Goal: Task Accomplishment & Management: Use online tool/utility

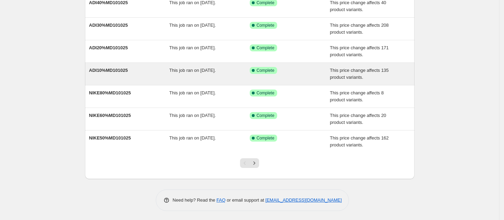
scroll to position [137, 0]
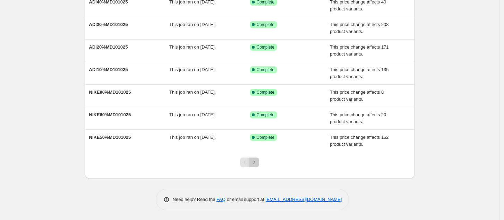
click at [255, 162] on icon "Next" at bounding box center [254, 161] width 2 height 3
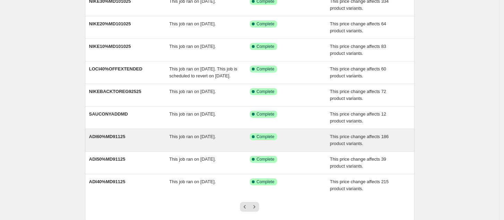
scroll to position [144, 0]
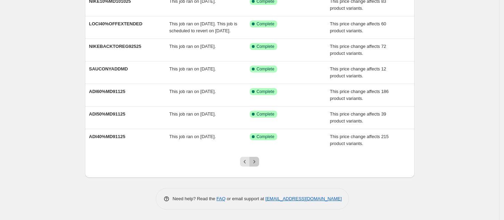
click at [257, 162] on icon "Next" at bounding box center [254, 161] width 7 height 7
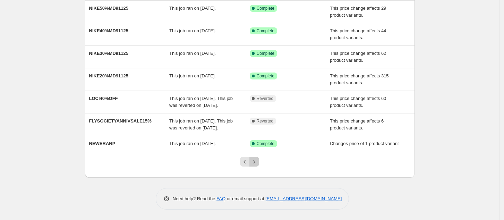
click at [257, 162] on icon "Next" at bounding box center [254, 161] width 7 height 7
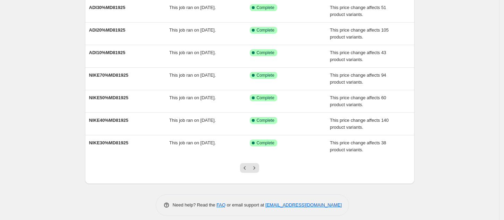
scroll to position [137, 0]
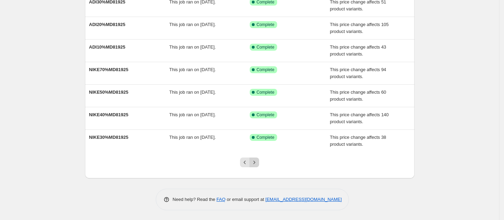
click at [255, 158] on button "Next" at bounding box center [254, 162] width 10 height 10
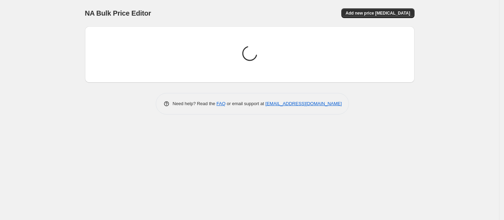
scroll to position [0, 0]
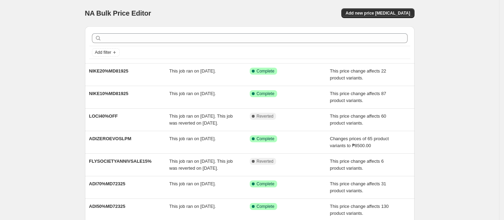
drag, startPoint x: 258, startPoint y: 170, endPoint x: 441, endPoint y: 168, distance: 183.0
drag, startPoint x: 441, startPoint y: 168, endPoint x: 423, endPoint y: 184, distance: 24.5
click at [451, 190] on div "NA Bulk Price Editor. This page is ready NA Bulk Price Editor Add new price [ME…" at bounding box center [249, 178] width 499 height 357
click at [384, 12] on span "Add new price [MEDICAL_DATA]" at bounding box center [377, 13] width 64 height 6
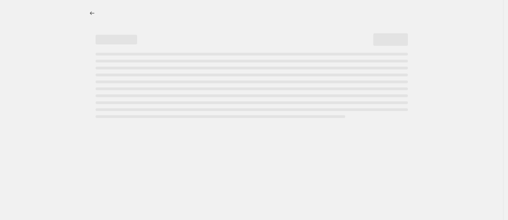
select select "percentage"
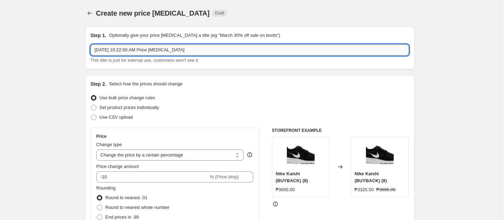
click at [214, 46] on input "[DATE] 10:22:00 AM Price [MEDICAL_DATA]" at bounding box center [249, 49] width 318 height 11
type input "ADI"
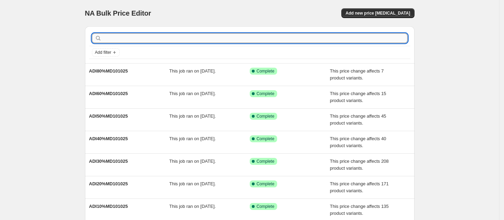
click at [277, 42] on input "text" at bounding box center [255, 38] width 304 height 10
type input "np"
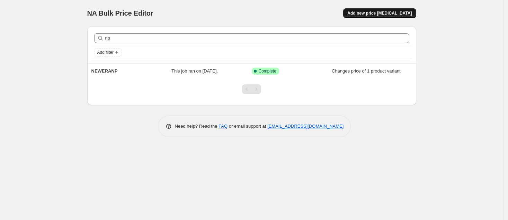
click at [375, 12] on span "Add new price [MEDICAL_DATA]" at bounding box center [380, 13] width 64 height 6
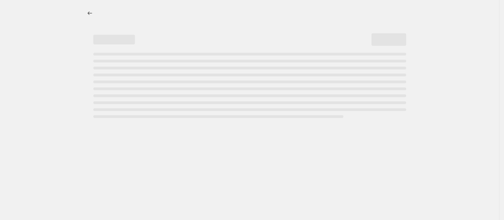
select select "percentage"
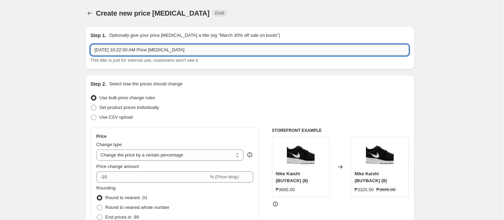
click at [211, 46] on input "[DATE] 10:22:00 AM Price [MEDICAL_DATA]" at bounding box center [249, 49] width 318 height 11
type input "a"
type input "ADINP101725"
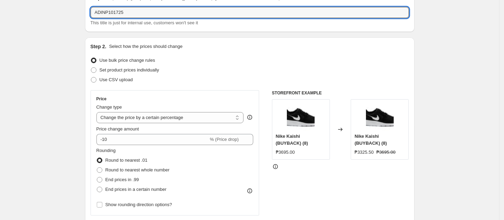
scroll to position [46, 0]
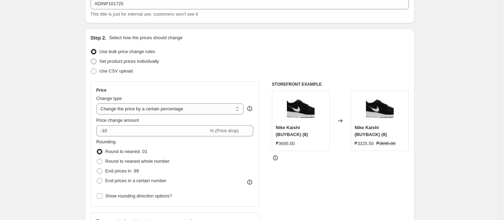
click at [110, 61] on span "Set product prices individually" at bounding box center [129, 61] width 60 height 5
click at [91, 59] on input "Set product prices individually" at bounding box center [91, 59] width 0 height 0
radio input "true"
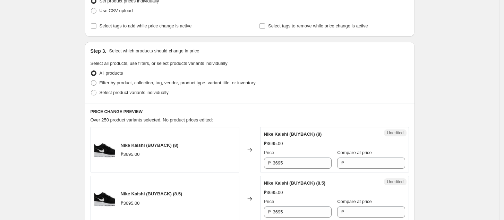
scroll to position [92, 0]
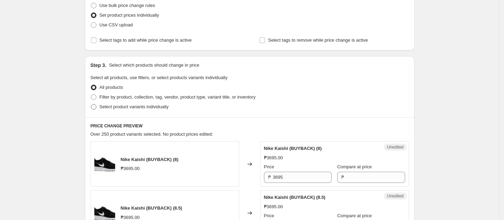
drag, startPoint x: 132, startPoint y: 96, endPoint x: 147, endPoint y: 103, distance: 16.7
click at [132, 96] on span "Filter by product, collection, tag, vendor, product type, variant title, or inv…" at bounding box center [177, 96] width 156 height 5
click at [91, 95] on input "Filter by product, collection, tag, vendor, product type, variant title, or inv…" at bounding box center [91, 94] width 0 height 0
radio input "true"
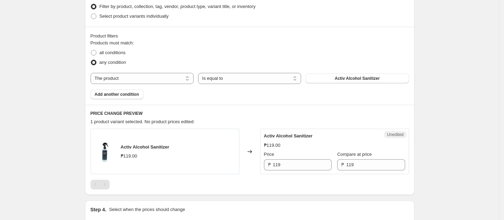
scroll to position [185, 0]
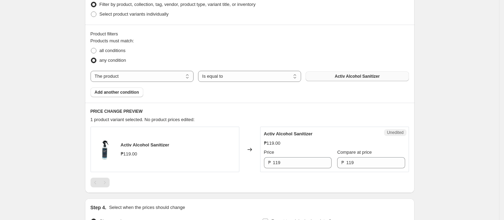
click at [350, 78] on span "Activ Alcohol Sanitizer" at bounding box center [356, 76] width 45 height 6
click at [347, 75] on span "Activ Alcohol Sanitizer" at bounding box center [356, 76] width 45 height 6
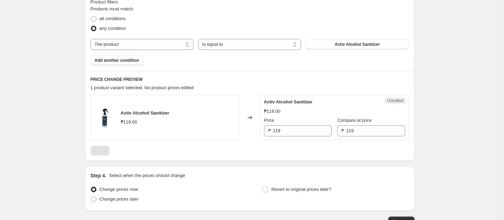
scroll to position [231, 0]
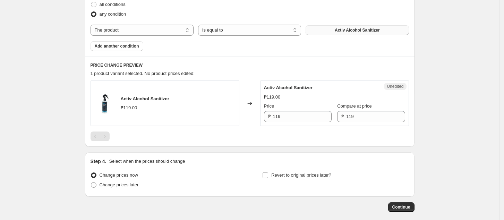
click at [359, 29] on span "Activ Alcohol Sanitizer" at bounding box center [356, 30] width 45 height 6
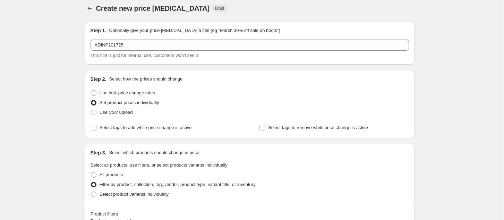
scroll to position [0, 0]
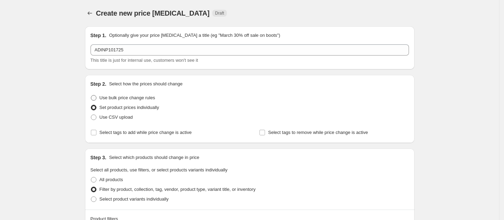
click at [118, 98] on span "Use bulk price change rules" at bounding box center [126, 97] width 55 height 5
click at [91, 95] on input "Use bulk price change rules" at bounding box center [91, 95] width 0 height 0
radio input "true"
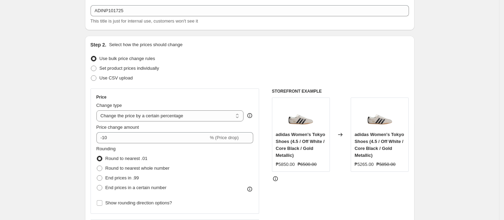
scroll to position [92, 0]
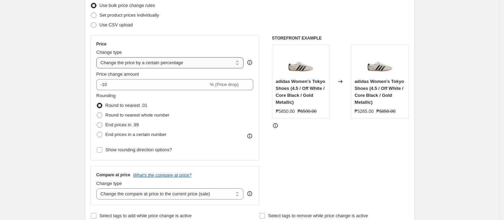
click at [143, 64] on select "Change the price to a certain amount Change the price by a certain amount Chang…" at bounding box center [169, 62] width 147 height 11
select select "ecap"
click at [98, 57] on select "Change the price to a certain amount Change the price by a certain amount Chang…" at bounding box center [169, 62] width 147 height 11
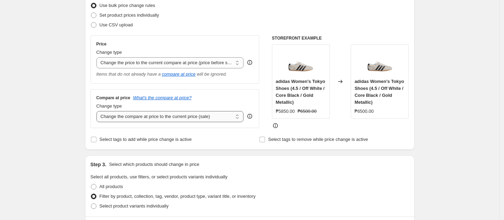
click at [161, 119] on select "Change the compare at price to the current price (sale) Change the compare at p…" at bounding box center [169, 116] width 147 height 11
click at [132, 115] on select "Change the compare at price to the current price (sale) Change the compare at p…" at bounding box center [169, 116] width 147 height 11
click at [147, 59] on select "Change the price to a certain amount Change the price by a certain amount Chang…" at bounding box center [169, 62] width 147 height 11
click at [144, 114] on select "Change the compare at price to the current price (sale) Change the compare at p…" at bounding box center [169, 116] width 147 height 11
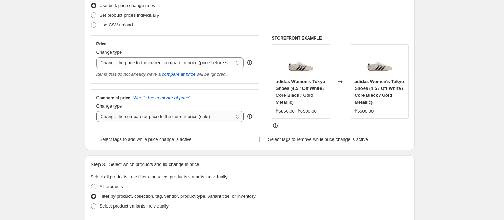
click at [98, 111] on select "Change the compare at price to the current price (sale) Change the compare at p…" at bounding box center [169, 116] width 147 height 11
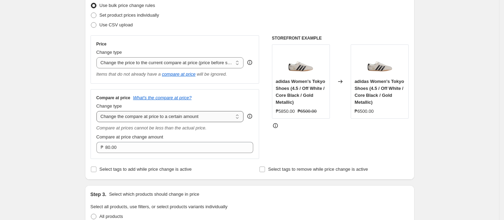
click at [163, 121] on select "Change the compare at price to the current price (sale) Change the compare at p…" at bounding box center [169, 116] width 147 height 11
select select "by"
click at [98, 111] on select "Change the compare at price to the current price (sale) Change the compare at p…" at bounding box center [169, 116] width 147 height 11
type input "-10.00"
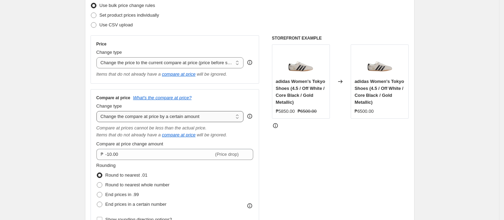
click at [155, 120] on select "Change the compare at price to the current price (sale) Change the compare at p…" at bounding box center [169, 116] width 147 height 11
select select "to"
click at [98, 111] on select "Change the compare at price to the current price (sale) Change the compare at p…" at bounding box center [169, 116] width 147 height 11
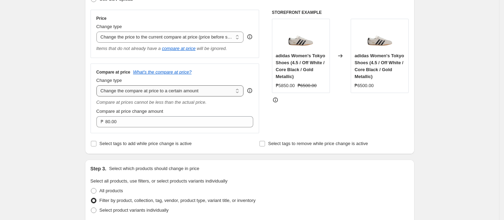
scroll to position [139, 0]
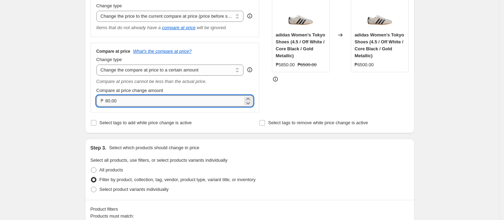
click at [124, 101] on input "80.00" at bounding box center [174, 100] width 138 height 11
drag, startPoint x: 121, startPoint y: 102, endPoint x: 147, endPoint y: 102, distance: 25.3
click at [147, 101] on input "80.00" at bounding box center [174, 100] width 138 height 11
paste input "55"
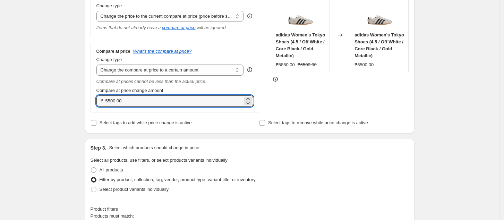
click at [337, 190] on div "Select product variants individually" at bounding box center [249, 189] width 318 height 10
drag, startPoint x: 115, startPoint y: 100, endPoint x: 143, endPoint y: 110, distance: 28.9
click at [117, 100] on input "5500.00" at bounding box center [174, 100] width 138 height 11
type input "5500.00"
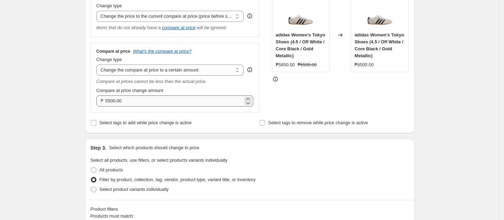
scroll to position [92, 0]
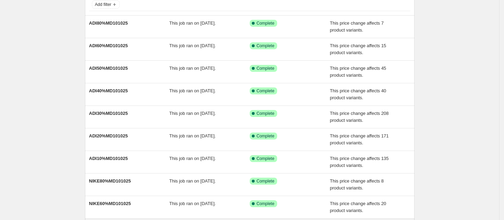
scroll to position [137, 0]
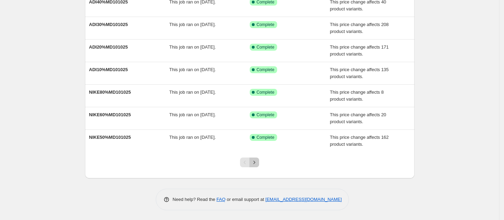
click at [256, 163] on icon "Next" at bounding box center [254, 162] width 7 height 7
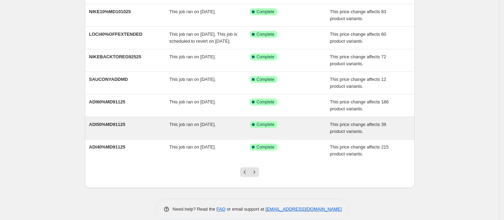
scroll to position [144, 0]
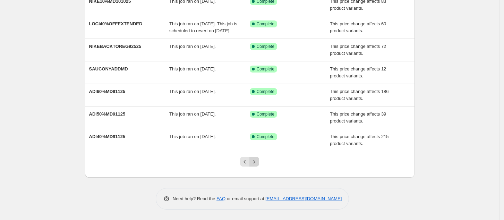
click at [255, 160] on icon "Next" at bounding box center [254, 161] width 7 height 7
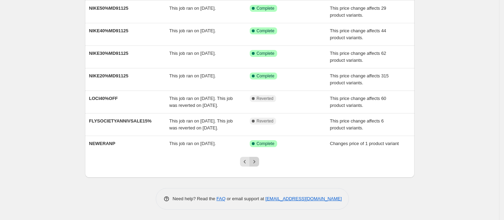
click at [254, 159] on icon "Next" at bounding box center [254, 161] width 7 height 7
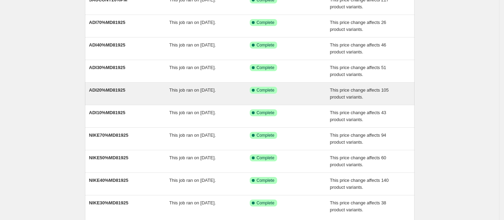
scroll to position [92, 0]
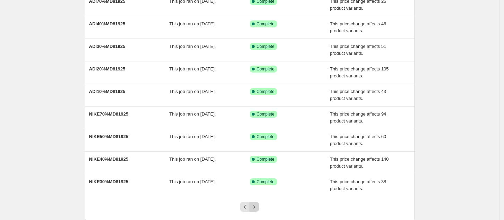
click at [255, 205] on icon "Next" at bounding box center [254, 206] width 7 height 7
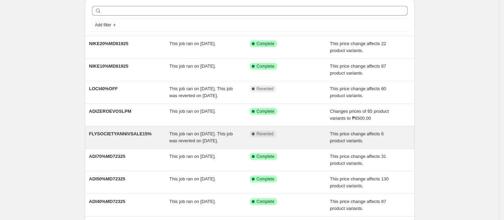
scroll to position [46, 0]
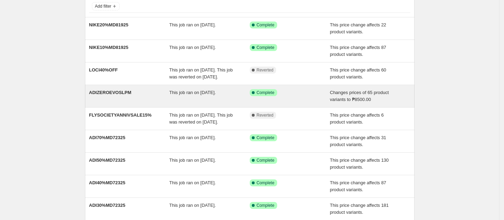
click at [157, 100] on div "ADIZEROEVOSLPM" at bounding box center [129, 96] width 80 height 14
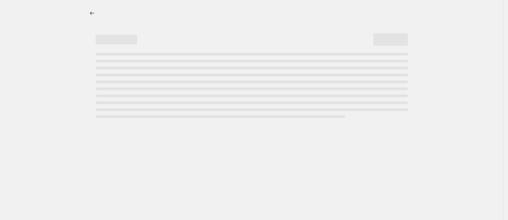
select select "to"
select select "tag"
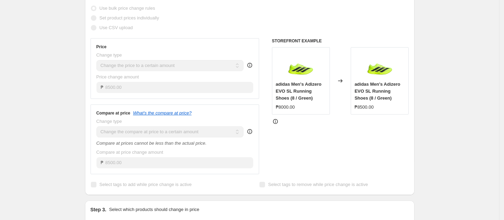
scroll to position [139, 0]
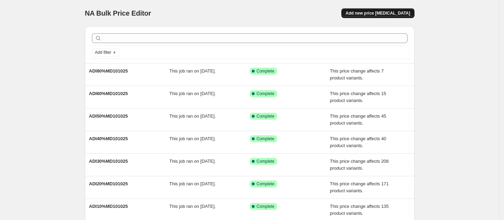
click at [378, 12] on span "Add new price [MEDICAL_DATA]" at bounding box center [377, 13] width 64 height 6
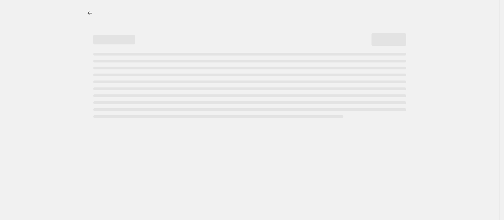
select select "percentage"
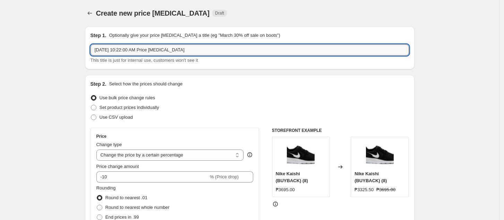
click at [142, 50] on input "[DATE] 10:22:00 AM Price [MEDICAL_DATA]" at bounding box center [249, 49] width 318 height 11
type input "a"
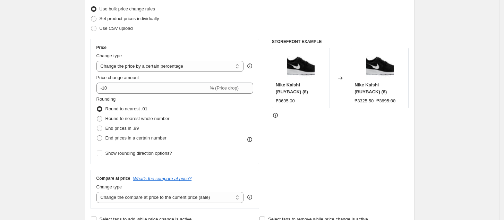
scroll to position [92, 0]
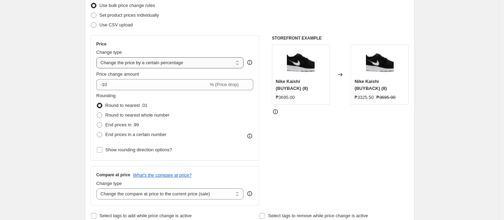
type input "ADINP101725"
click at [177, 63] on select "Change the price to a certain amount Change the price by a certain amount Chang…" at bounding box center [169, 62] width 147 height 11
select select "to"
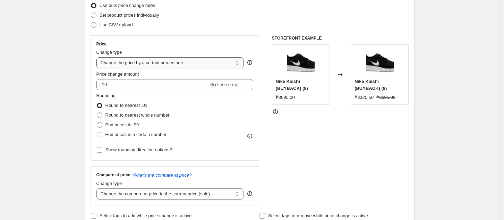
click at [98, 57] on select "Change the price to a certain amount Change the price by a certain amount Chang…" at bounding box center [169, 62] width 147 height 11
type input "80.00"
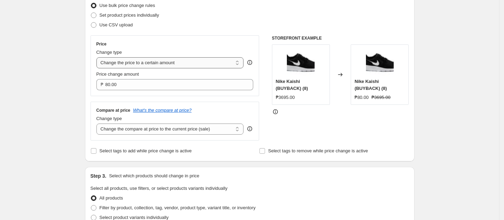
click at [161, 61] on select "Change the price to a certain amount Change the price by a certain amount Chang…" at bounding box center [169, 62] width 147 height 11
select select "by"
click at [98, 57] on select "Change the price to a certain amount Change the price by a certain amount Chang…" at bounding box center [169, 62] width 147 height 11
type input "-10.00"
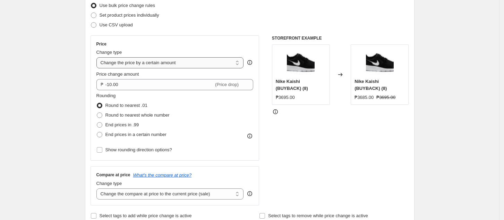
click at [169, 63] on select "Change the price to a certain amount Change the price by a certain amount Chang…" at bounding box center [169, 62] width 147 height 11
select select "to"
click at [98, 57] on select "Change the price to a certain amount Change the price by a certain amount Chang…" at bounding box center [169, 62] width 147 height 11
type input "80.00"
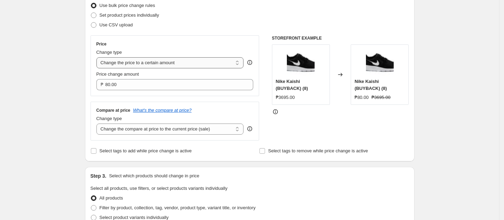
click at [165, 62] on select "Change the price to a certain amount Change the price by a certain amount Chang…" at bounding box center [169, 62] width 147 height 11
drag, startPoint x: 343, startPoint y: 137, endPoint x: 337, endPoint y: 134, distance: 7.1
click at [343, 137] on div "STOREFRONT EXAMPLE Nike Kaishi (BUYBACK) (8) ₱3695.00 Changed to Nike Kaishi (B…" at bounding box center [340, 87] width 137 height 105
click at [130, 132] on select "Change the compare at price to the current price (sale) Change the compare at p…" at bounding box center [169, 128] width 147 height 11
select select "to"
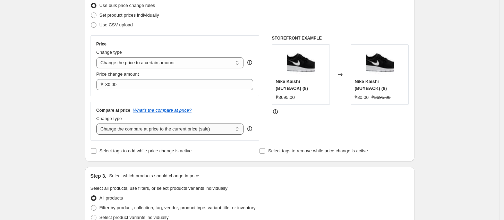
click at [98, 123] on select "Change the compare at price to the current price (sale) Change the compare at p…" at bounding box center [169, 128] width 147 height 11
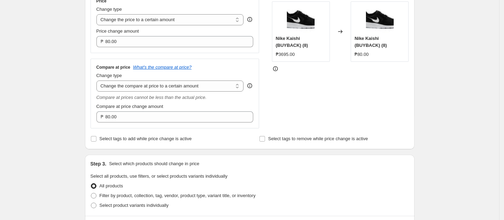
scroll to position [139, 0]
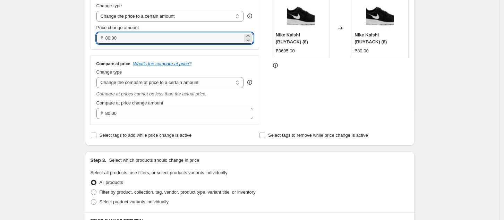
drag, startPoint x: 112, startPoint y: 38, endPoint x: 103, endPoint y: 41, distance: 9.2
click at [103, 41] on div "₱ 80.00" at bounding box center [174, 38] width 157 height 11
paste input "495"
type input "4950.00"
drag, startPoint x: 352, startPoint y: 93, endPoint x: 303, endPoint y: 91, distance: 48.5
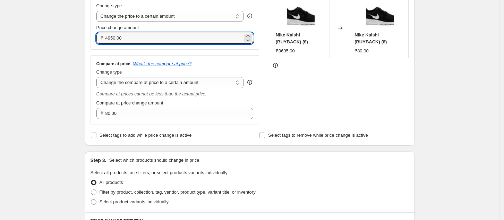
click at [351, 92] on div "STOREFRONT EXAMPLE Nike Kaishi (BUYBACK) (8) ₱3695.00 Changed to Nike Kaishi (B…" at bounding box center [340, 57] width 137 height 136
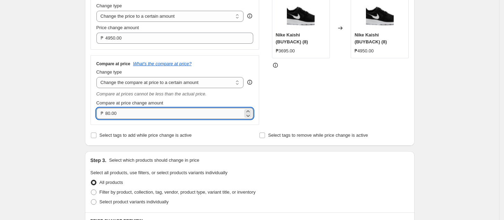
click at [147, 113] on input "80.00" at bounding box center [174, 113] width 138 height 11
drag, startPoint x: 127, startPoint y: 112, endPoint x: 84, endPoint y: 119, distance: 43.6
click at [84, 119] on div "Step 1. Optionally give your price [MEDICAL_DATA] a title (eg "March 30% off sa…" at bounding box center [246, 180] width 335 height 596
paste input "55"
type input "5500.00"
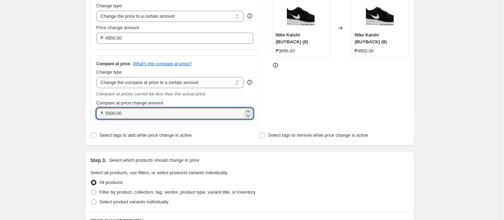
click at [348, 104] on div "STOREFRONT EXAMPLE Nike Kaishi (BUYBACK) (8) ₱3695.00 Changed to Nike Kaishi (B…" at bounding box center [340, 57] width 137 height 136
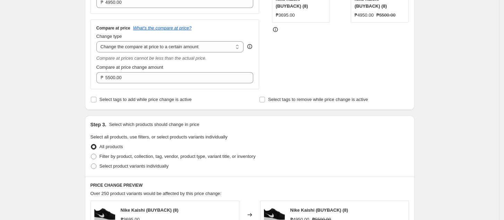
scroll to position [231, 0]
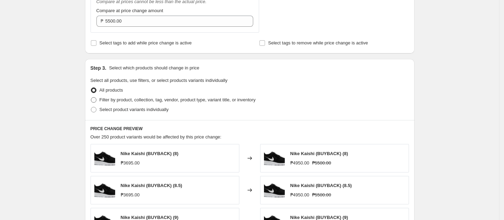
click at [114, 101] on span "Filter by product, collection, tag, vendor, product type, variant title, or inv…" at bounding box center [177, 99] width 156 height 5
click at [91, 97] on input "Filter by product, collection, tag, vendor, product type, variant title, or inv…" at bounding box center [91, 97] width 0 height 0
radio input "true"
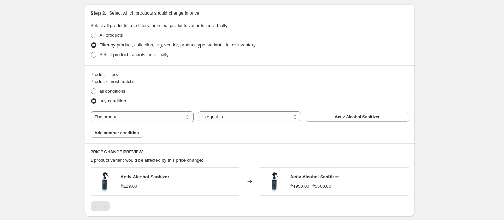
scroll to position [277, 0]
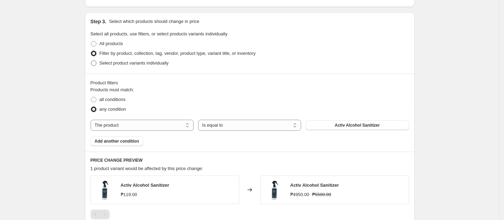
click at [128, 62] on span "Select product variants individually" at bounding box center [133, 62] width 69 height 5
click at [91, 61] on input "Select product variants individually" at bounding box center [91, 60] width 0 height 0
radio input "true"
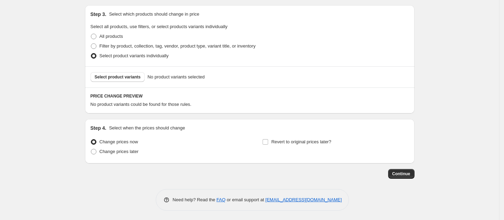
scroll to position [286, 0]
click at [113, 42] on span "Filter by product, collection, tag, vendor, product type, variant title, or inv…" at bounding box center [177, 44] width 156 height 5
click at [91, 42] on input "Filter by product, collection, tag, vendor, product type, variant title, or inv…" at bounding box center [91, 42] width 0 height 0
radio input "true"
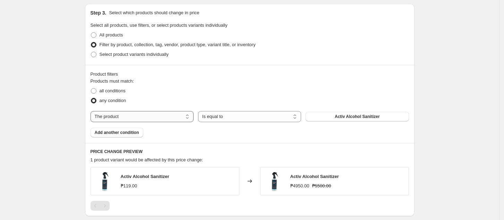
click at [162, 115] on select "The product The product's collection The product's tag The product's vendor The…" at bounding box center [141, 116] width 103 height 11
click at [161, 115] on select "The product The product's collection The product's tag The product's vendor The…" at bounding box center [141, 116] width 103 height 11
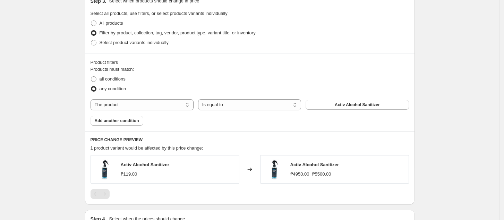
scroll to position [297, 0]
click at [154, 106] on select "The product The product's collection The product's tag The product's vendor The…" at bounding box center [141, 104] width 103 height 11
click at [153, 105] on select "The product The product's collection The product's tag The product's vendor The…" at bounding box center [141, 104] width 103 height 11
click at [348, 107] on span "Activ Alcohol Sanitizer" at bounding box center [356, 105] width 45 height 6
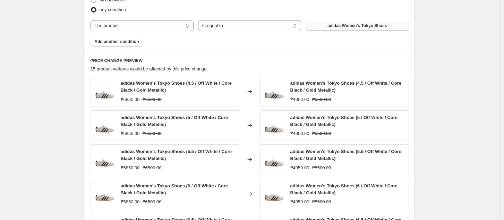
scroll to position [390, 0]
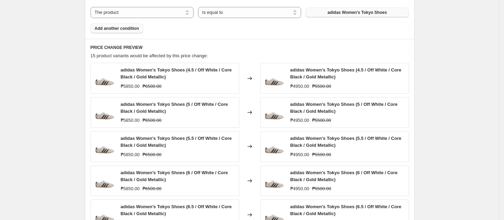
drag, startPoint x: 132, startPoint y: 26, endPoint x: 136, endPoint y: 38, distance: 12.1
click at [132, 27] on span "Add another condition" at bounding box center [117, 29] width 44 height 6
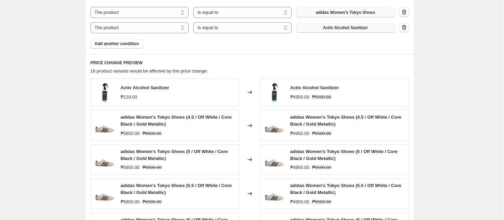
click at [329, 31] on button "Activ Alcohol Sanitizer" at bounding box center [345, 28] width 98 height 10
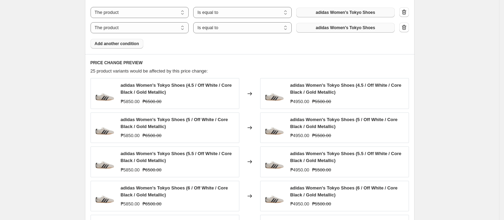
click at [125, 43] on span "Add another condition" at bounding box center [117, 44] width 44 height 6
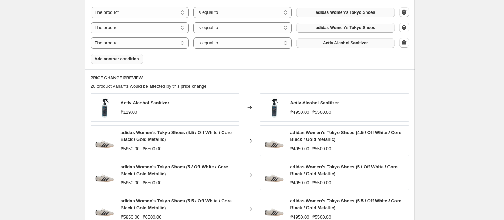
click at [346, 46] on button "Activ Alcohol Sanitizer" at bounding box center [345, 43] width 98 height 10
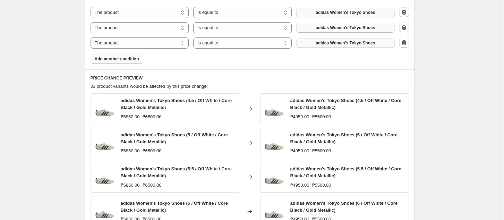
click at [121, 56] on span "Add another condition" at bounding box center [117, 59] width 44 height 6
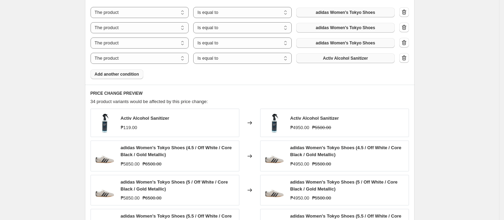
click at [328, 59] on span "Activ Alcohol Sanitizer" at bounding box center [345, 58] width 45 height 6
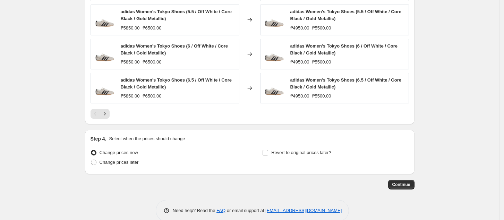
scroll to position [574, 0]
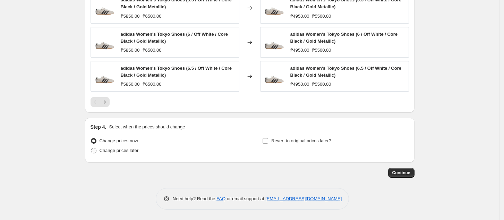
click at [126, 150] on span "Change prices later" at bounding box center [118, 150] width 39 height 5
click at [91, 148] on input "Change prices later" at bounding box center [91, 148] width 0 height 0
radio input "true"
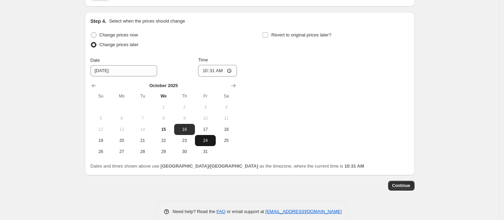
scroll to position [692, 0]
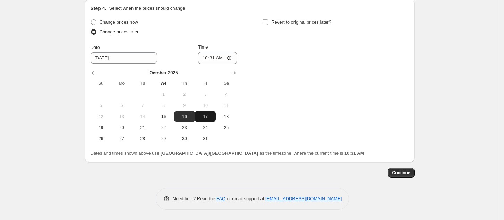
click at [213, 115] on span "17" at bounding box center [205, 117] width 15 height 6
type input "[DATE]"
click at [202, 63] on input "10:31" at bounding box center [217, 58] width 39 height 12
type input "00:00"
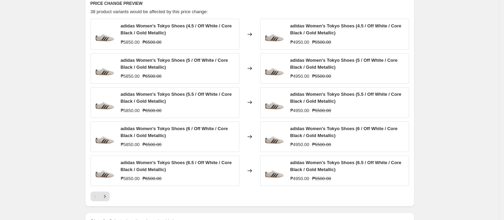
scroll to position [507, 0]
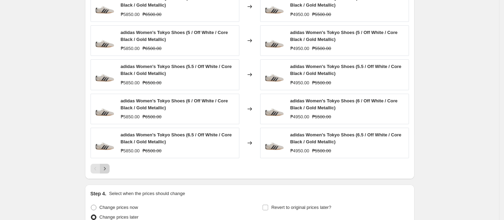
click at [105, 168] on icon "Next" at bounding box center [105, 168] width 2 height 3
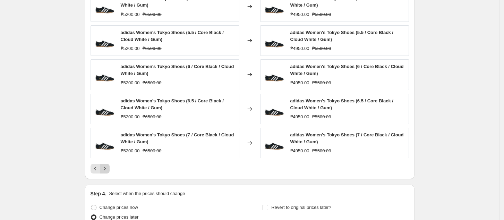
click at [108, 169] on icon "Next" at bounding box center [104, 168] width 7 height 7
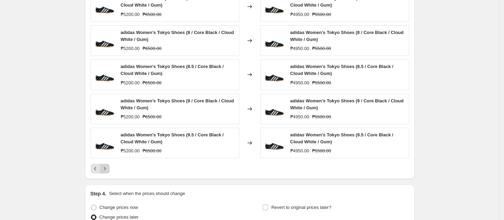
click at [108, 169] on icon "Next" at bounding box center [104, 168] width 7 height 7
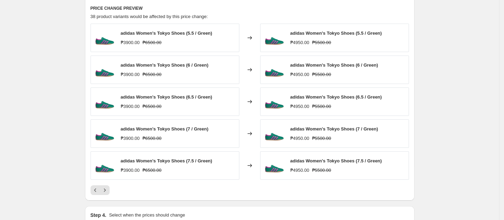
scroll to position [461, 0]
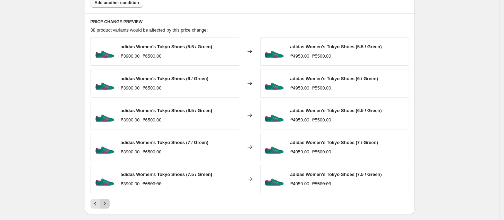
click at [108, 206] on icon "Next" at bounding box center [104, 203] width 7 height 7
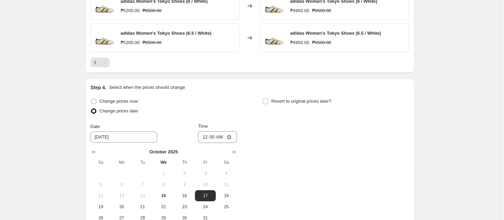
scroll to position [600, 0]
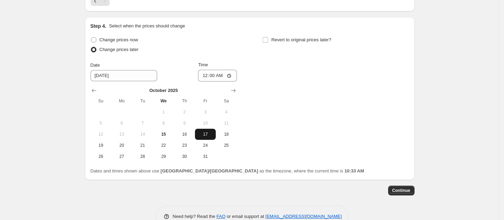
click at [208, 137] on button "17" at bounding box center [205, 134] width 21 height 11
click at [406, 193] on button "Continue" at bounding box center [401, 190] width 26 height 10
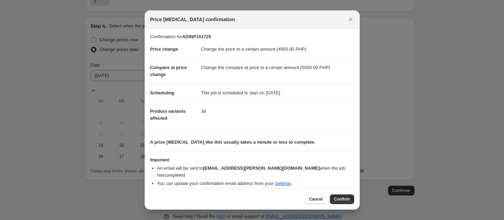
scroll to position [0, 0]
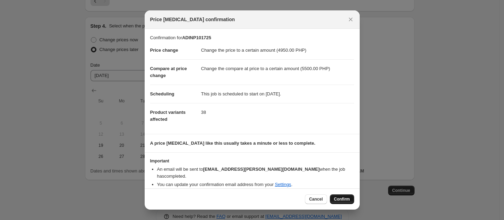
click at [338, 200] on span "Confirm" at bounding box center [342, 199] width 16 height 6
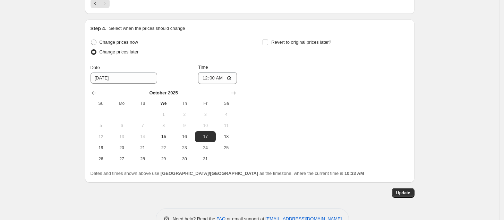
scroll to position [660, 0]
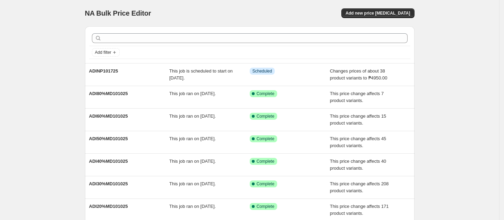
drag, startPoint x: 480, startPoint y: 102, endPoint x: 478, endPoint y: 98, distance: 4.2
click at [481, 101] on div "NA Bulk Price Editor. This page is ready NA Bulk Price Editor Add new price [ME…" at bounding box center [249, 178] width 499 height 357
